Goal: Task Accomplishment & Management: Manage account settings

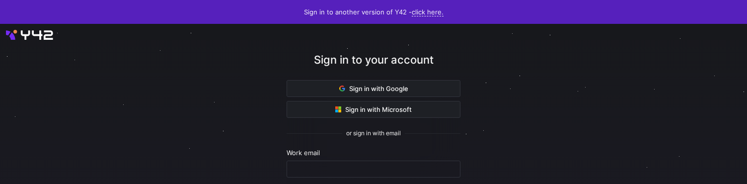
scroll to position [127, 0]
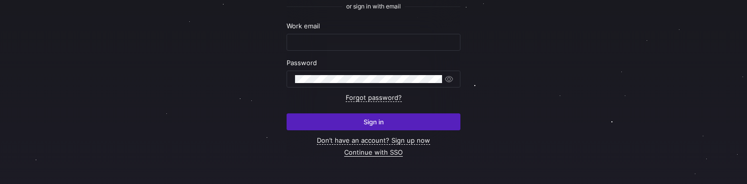
click at [368, 151] on link "Continue with SSO" at bounding box center [373, 152] width 59 height 8
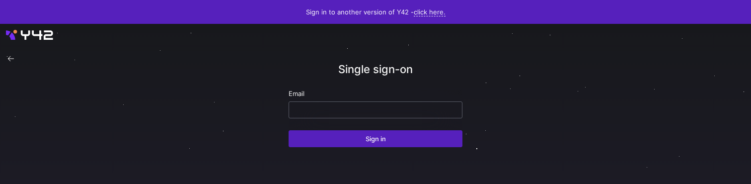
click at [334, 108] on input "email" at bounding box center [375, 110] width 157 height 8
paste input "[EMAIL_ADDRESS][DOMAIN_NAME]"
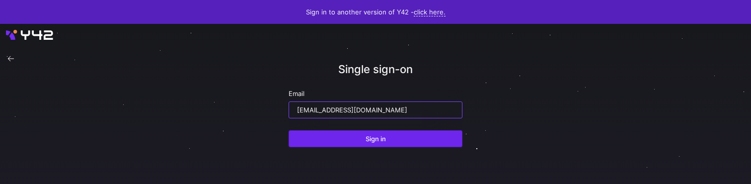
type input "[EMAIL_ADDRESS][DOMAIN_NAME]"
click at [388, 139] on span "submit" at bounding box center [375, 139] width 173 height 16
